Goal: Navigation & Orientation: Find specific page/section

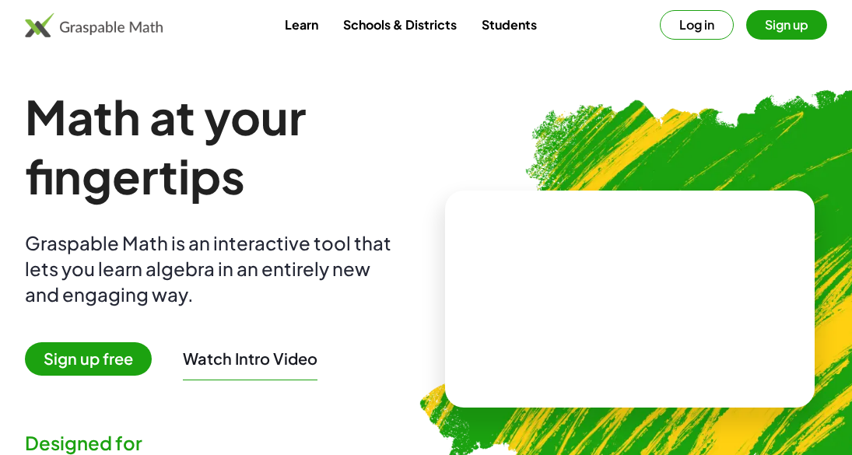
click at [734, 27] on button "Log in" at bounding box center [697, 25] width 74 height 30
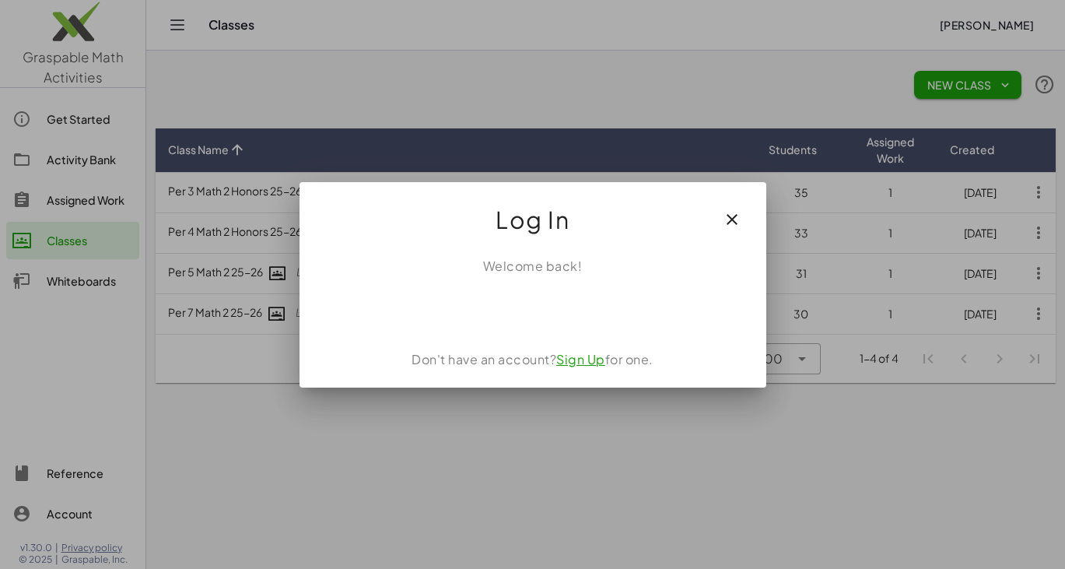
click at [731, 217] on icon "button" at bounding box center [732, 219] width 19 height 19
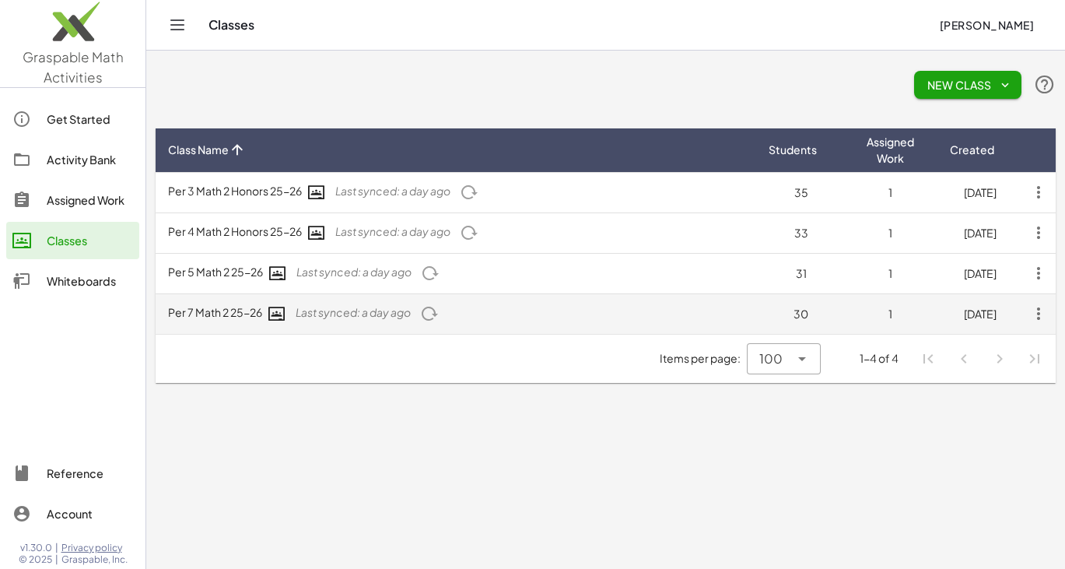
click at [371, 308] on span "Last synced: a day ago" at bounding box center [353, 312] width 115 height 14
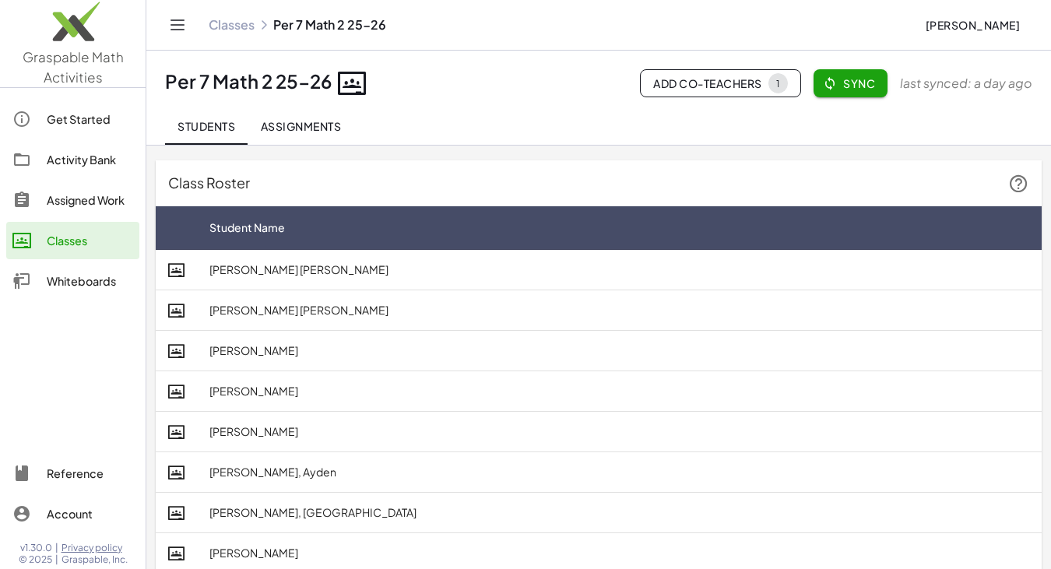
click at [320, 140] on button "Assignments" at bounding box center [300, 125] width 106 height 37
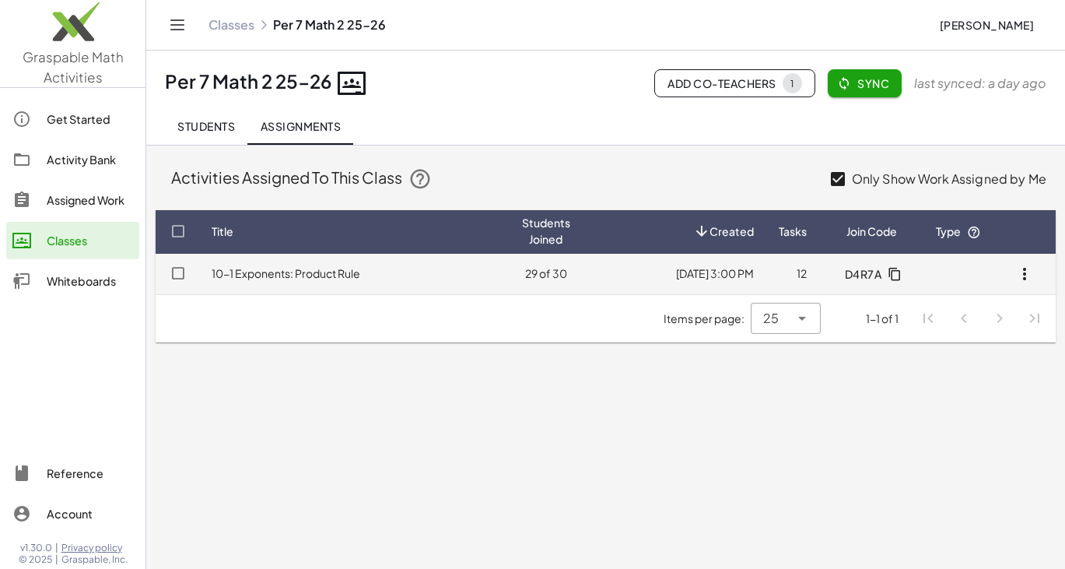
click at [317, 279] on link "10-1 Exponents: Product Rule" at bounding box center [286, 273] width 149 height 14
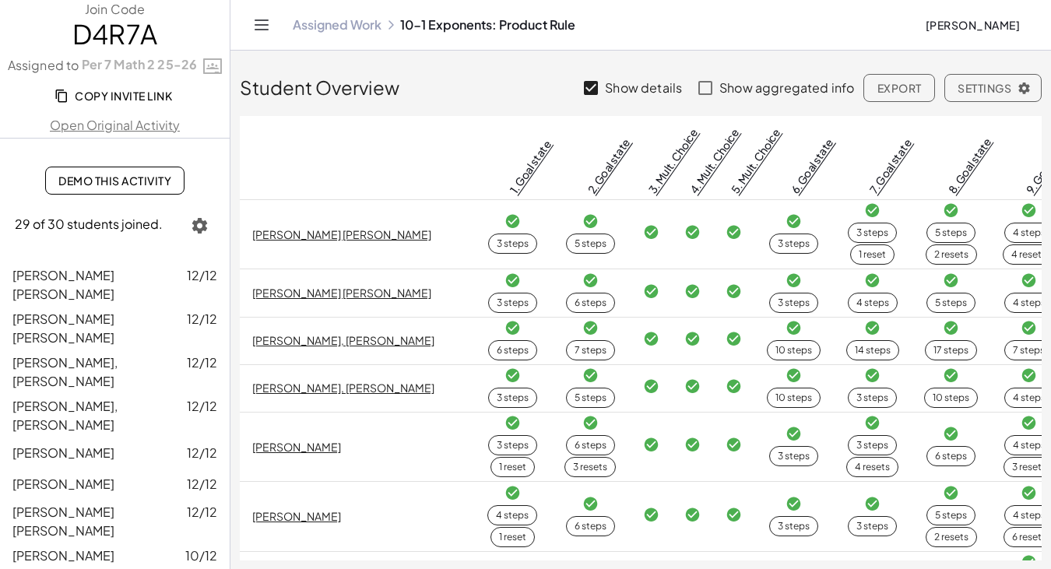
click at [310, 28] on link "Assigned Work" at bounding box center [337, 25] width 89 height 16
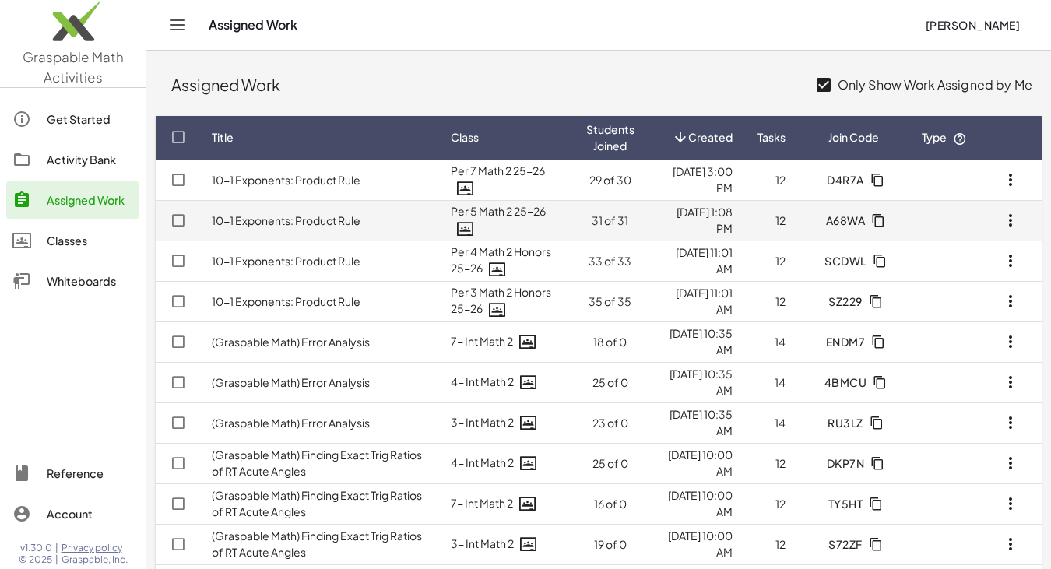
click at [365, 213] on td "10-1 Exponents: Product Rule" at bounding box center [318, 220] width 239 height 40
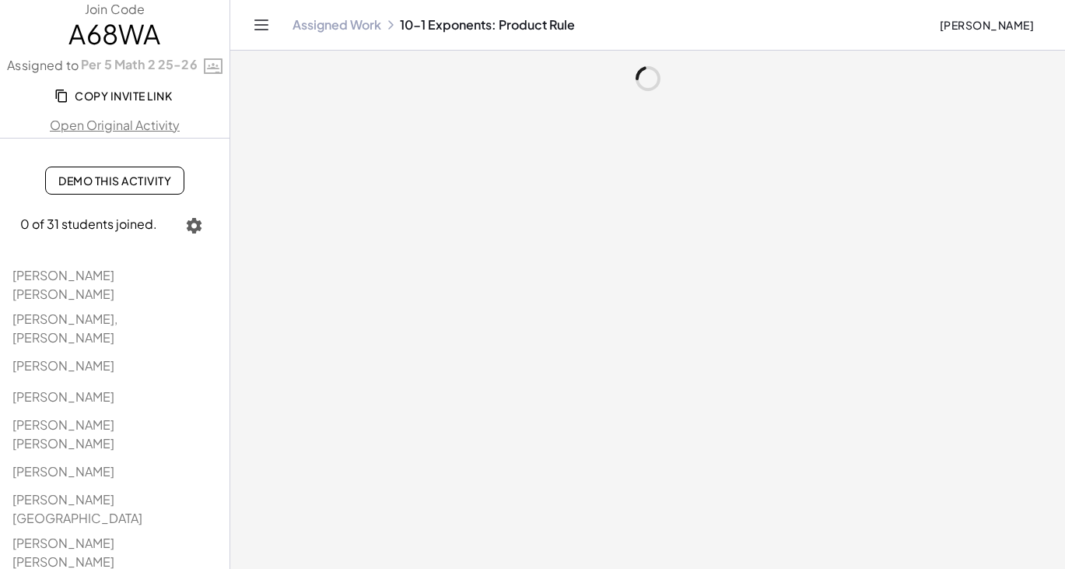
click at [335, 28] on link "Assigned Work" at bounding box center [337, 25] width 89 height 16
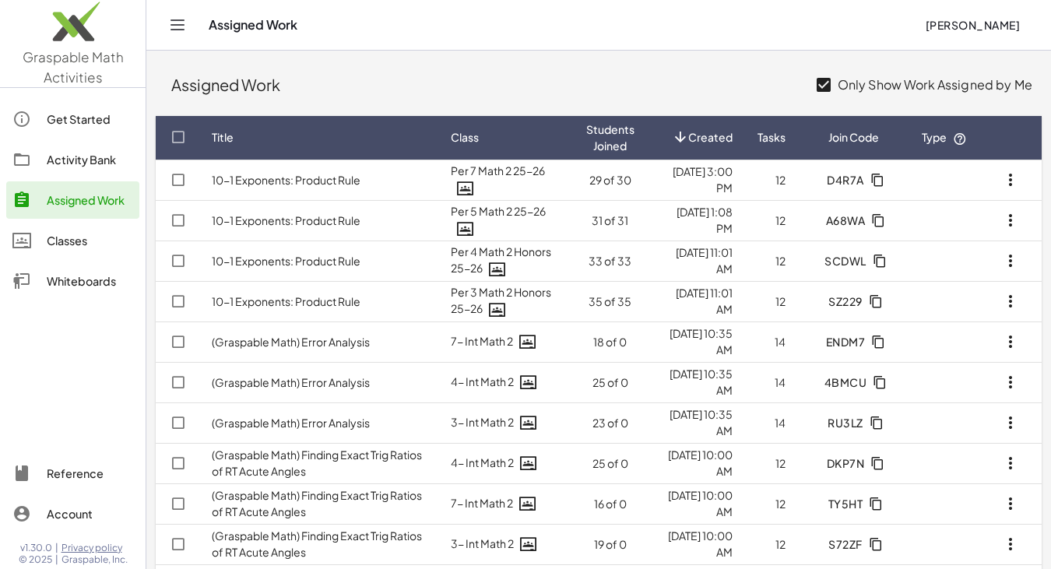
click at [72, 243] on div "Classes" at bounding box center [90, 240] width 86 height 19
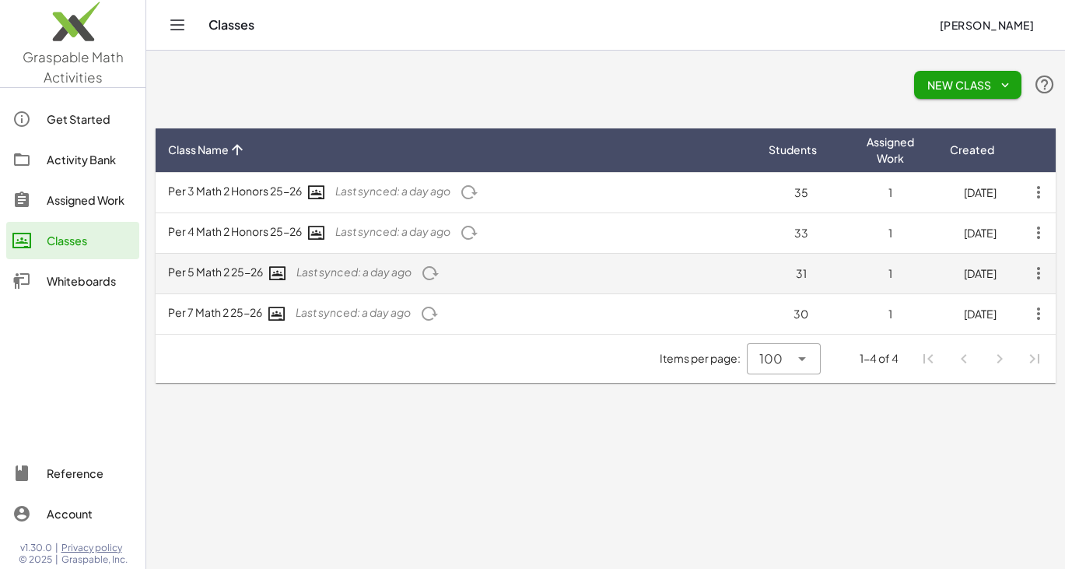
click at [212, 273] on td "Per 5 Math 2 25-26 Last synced: a day ago" at bounding box center [456, 273] width 601 height 40
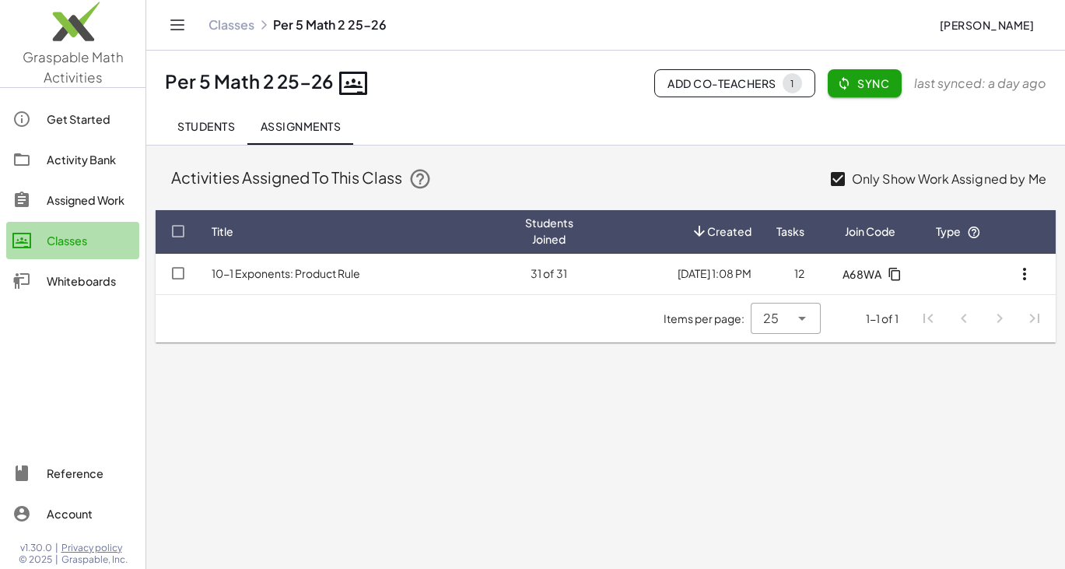
click at [49, 241] on div "Classes" at bounding box center [90, 240] width 86 height 19
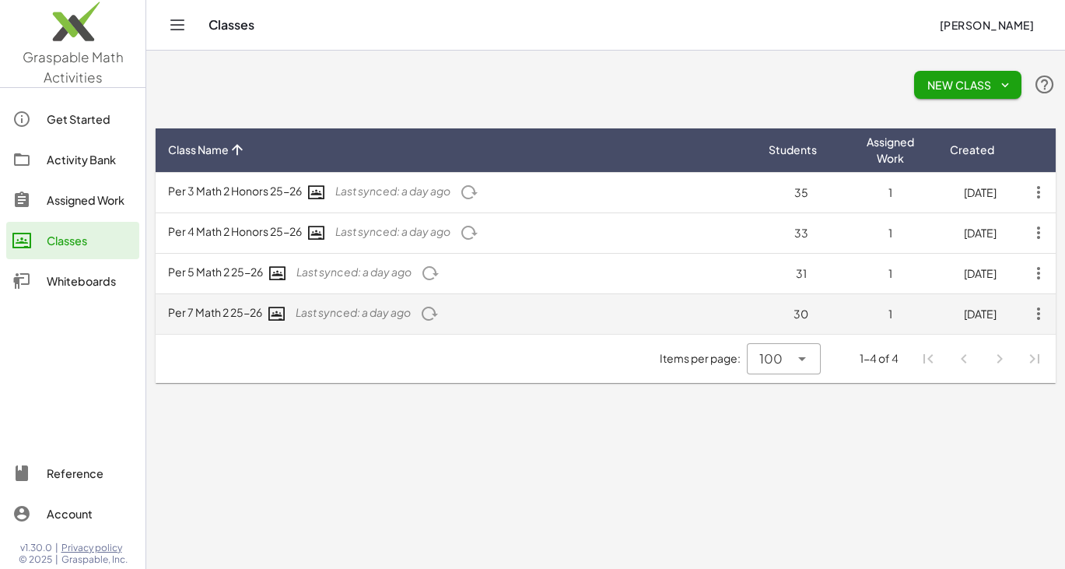
click at [339, 311] on span "Last synced: a day ago" at bounding box center [353, 312] width 115 height 14
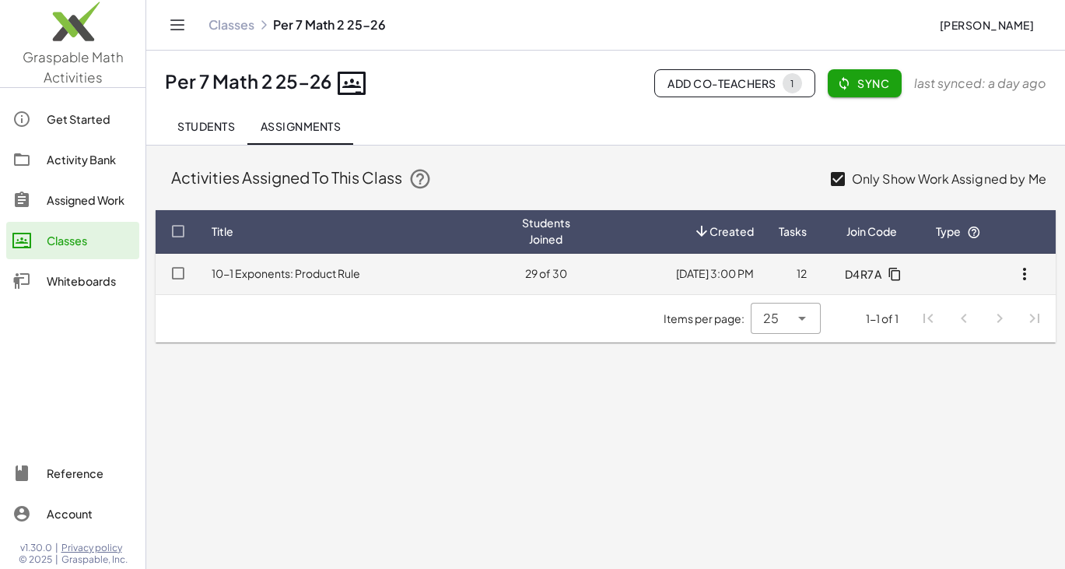
click at [320, 276] on link "10-1 Exponents: Product Rule" at bounding box center [286, 273] width 149 height 14
